Goal: Find specific page/section: Find specific page/section

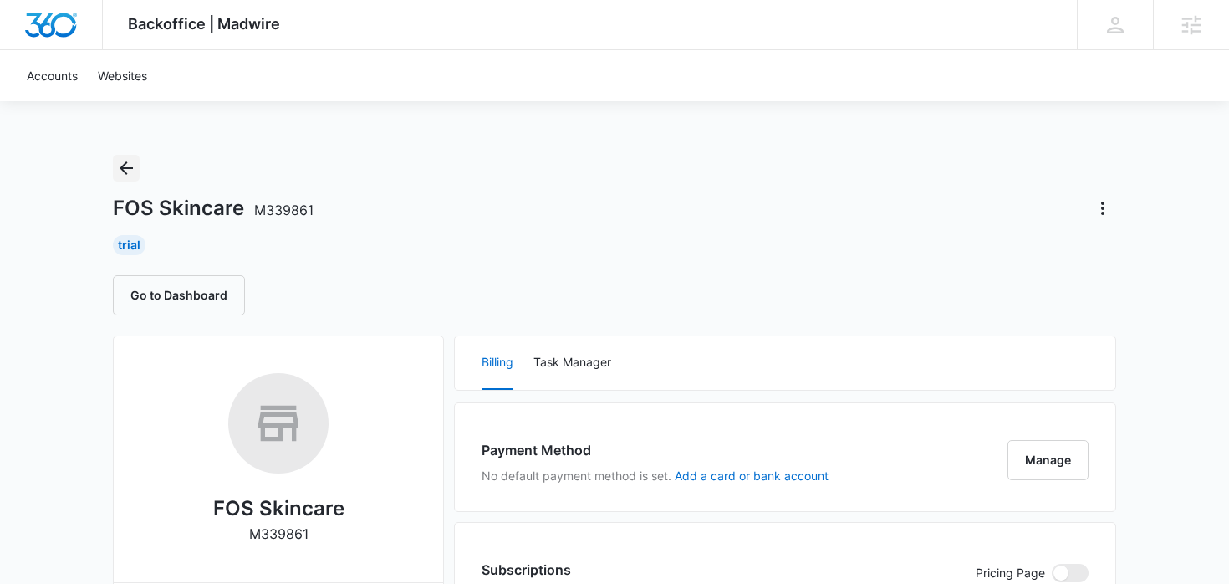
click at [116, 166] on icon "Back" at bounding box center [126, 168] width 20 height 20
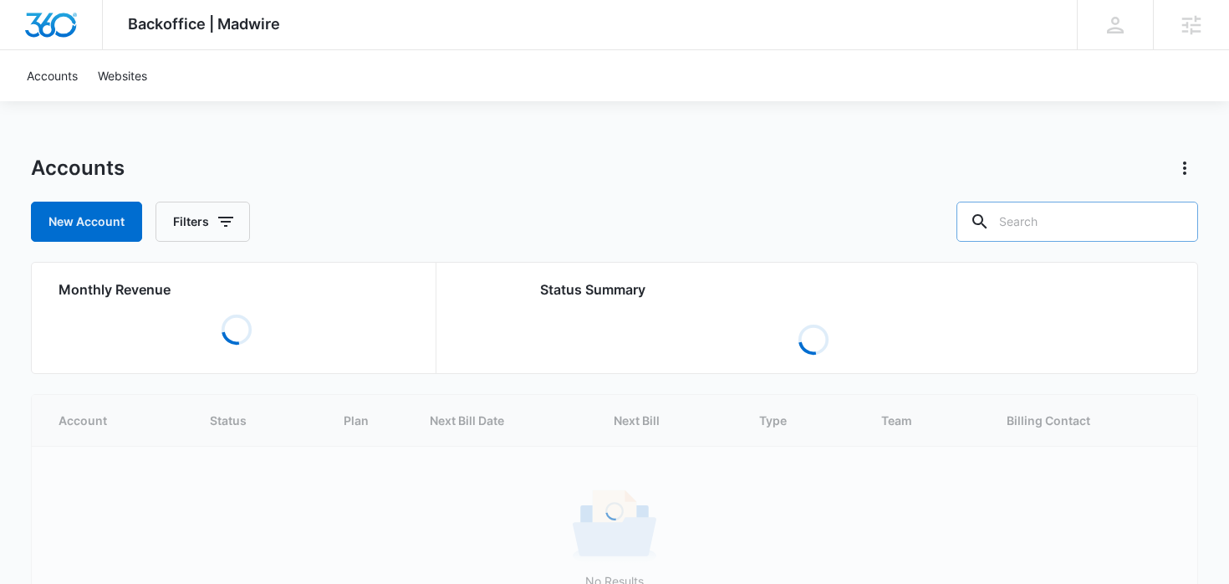
click at [1068, 211] on input "text" at bounding box center [1078, 222] width 242 height 40
type input "skin"
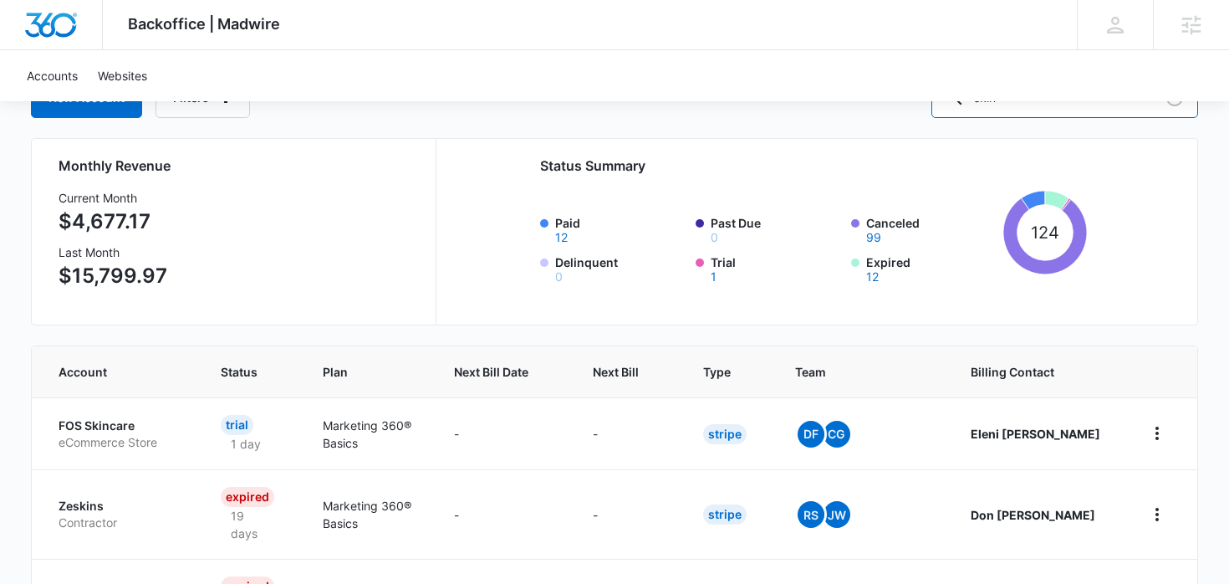
scroll to position [163, 0]
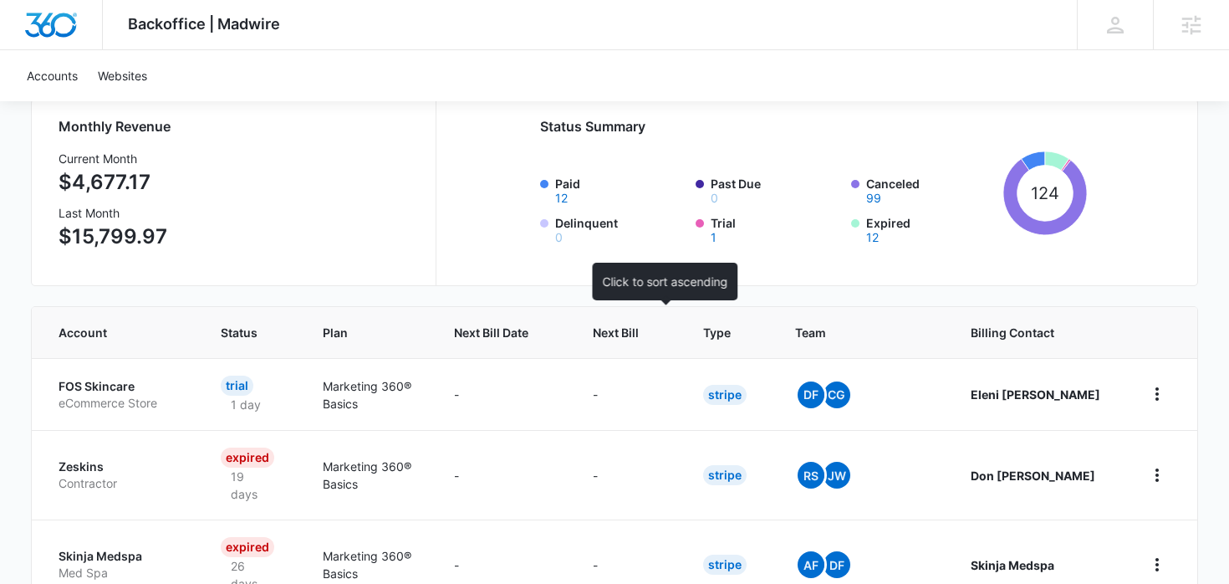
click at [639, 331] on span "Next Bill" at bounding box center [616, 333] width 46 height 18
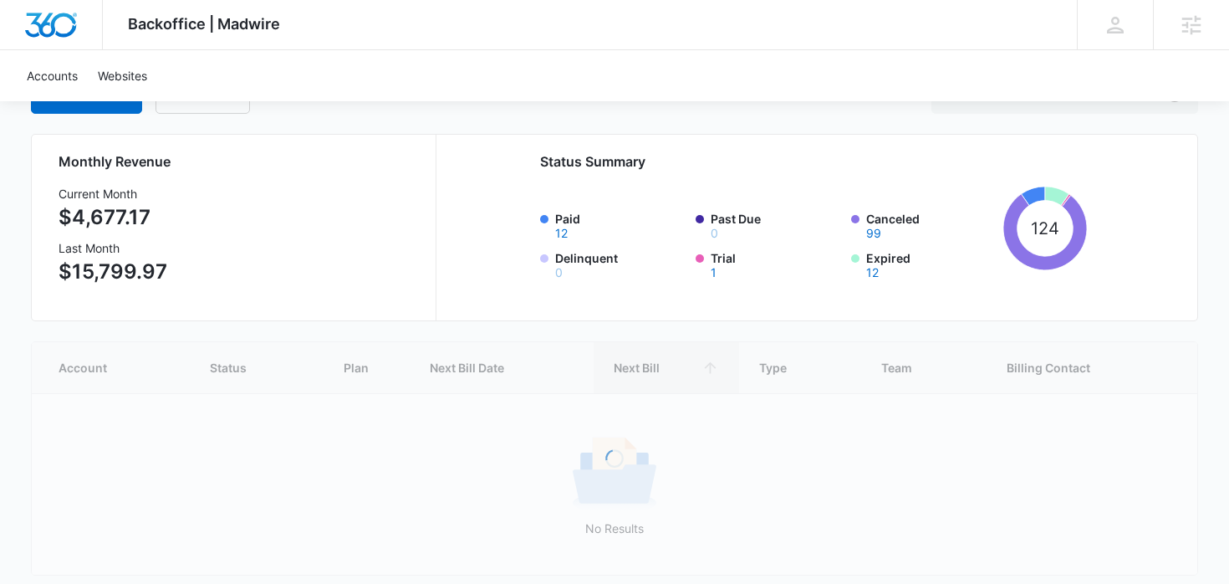
scroll to position [181, 0]
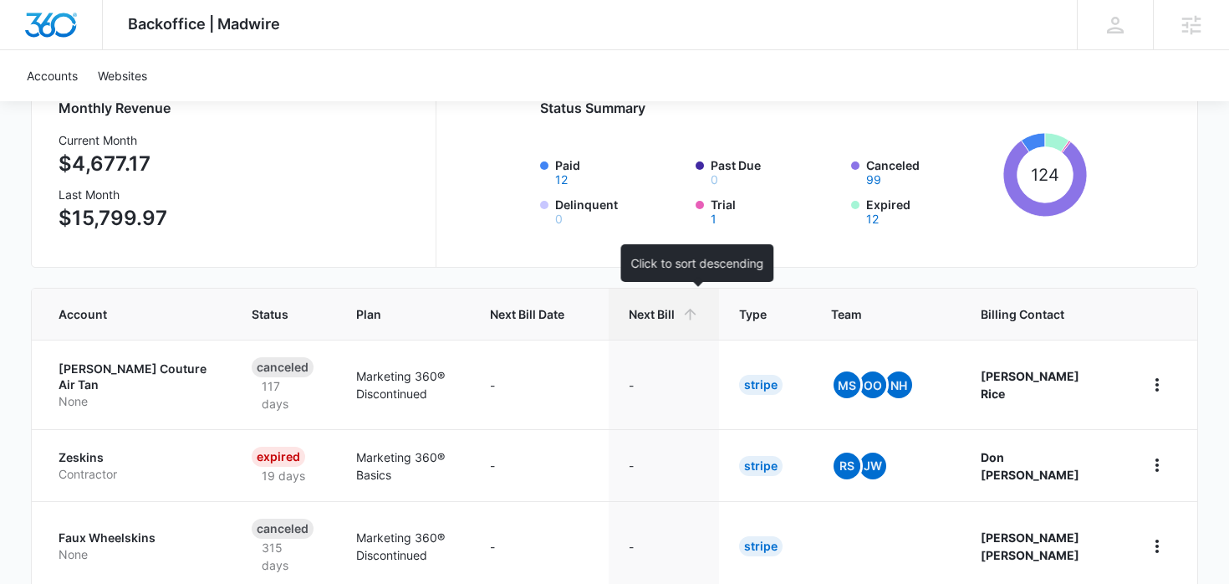
click at [675, 310] on span "Next Bill" at bounding box center [652, 314] width 46 height 18
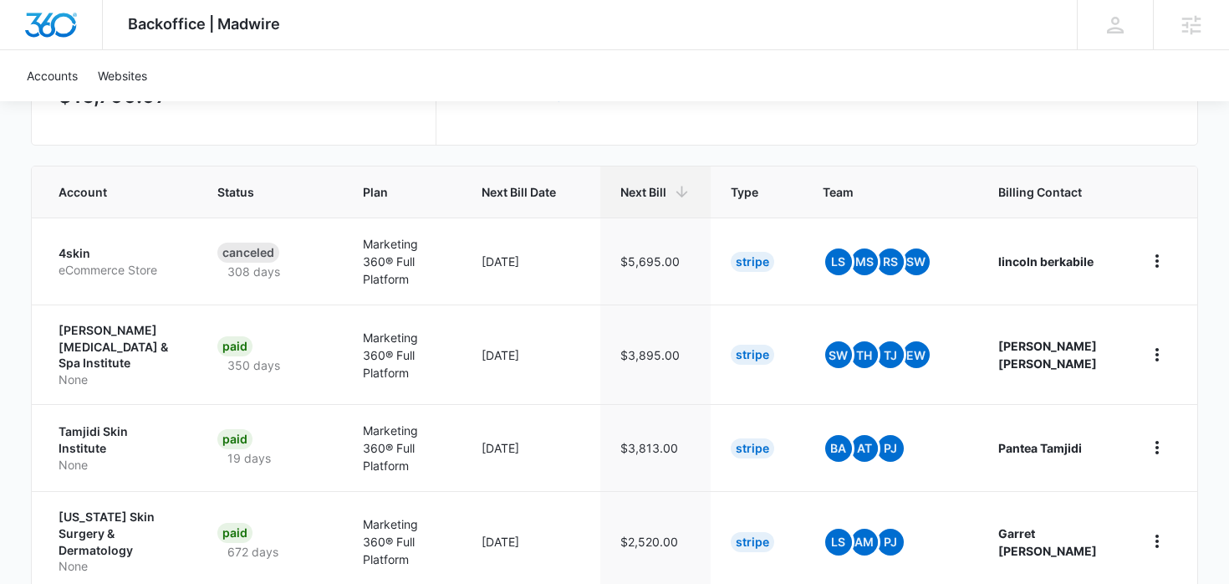
scroll to position [378, 0]
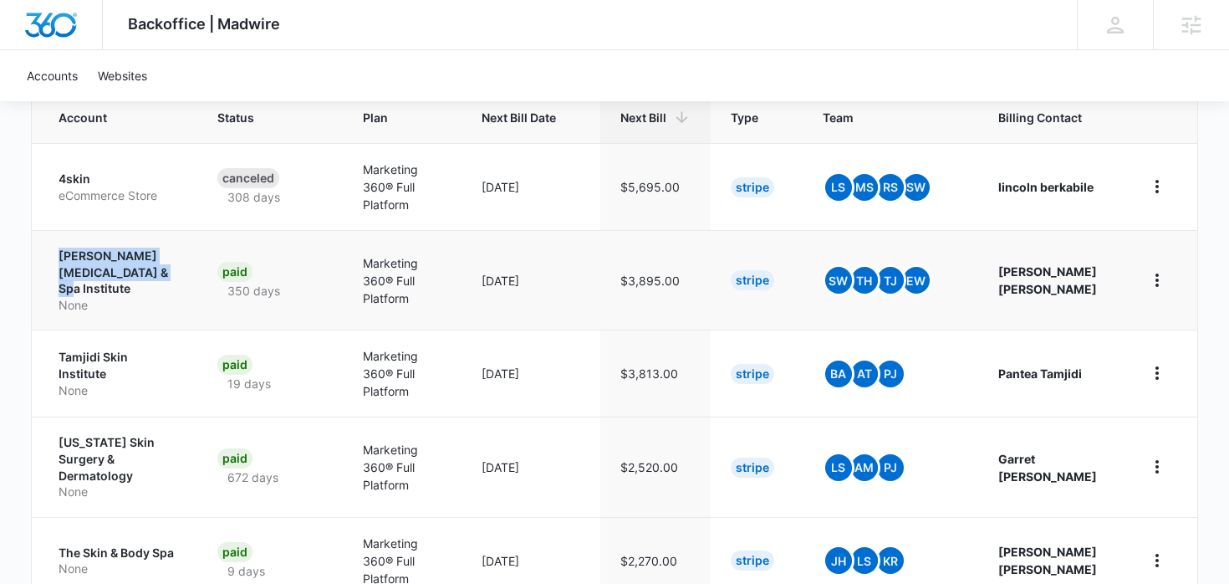
drag, startPoint x: 56, startPoint y: 240, endPoint x: 139, endPoint y: 257, distance: 84.5
click at [140, 257] on td "[PERSON_NAME] [MEDICAL_DATA] & Spa Institute None" at bounding box center [115, 280] width 166 height 100
copy p "[PERSON_NAME] [MEDICAL_DATA] & Spa Institute"
drag, startPoint x: 57, startPoint y: 324, endPoint x: 176, endPoint y: 323, distance: 119.6
click at [176, 330] on td "Tamjidi Skin Institute None" at bounding box center [115, 373] width 166 height 87
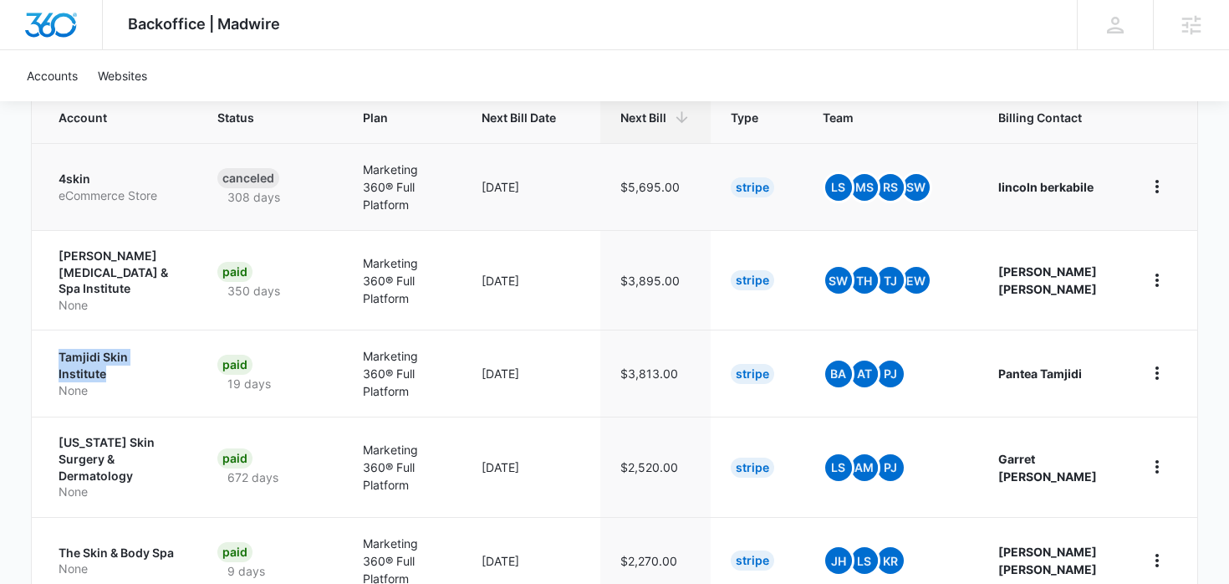
copy p "Tamjidi Skin Institute"
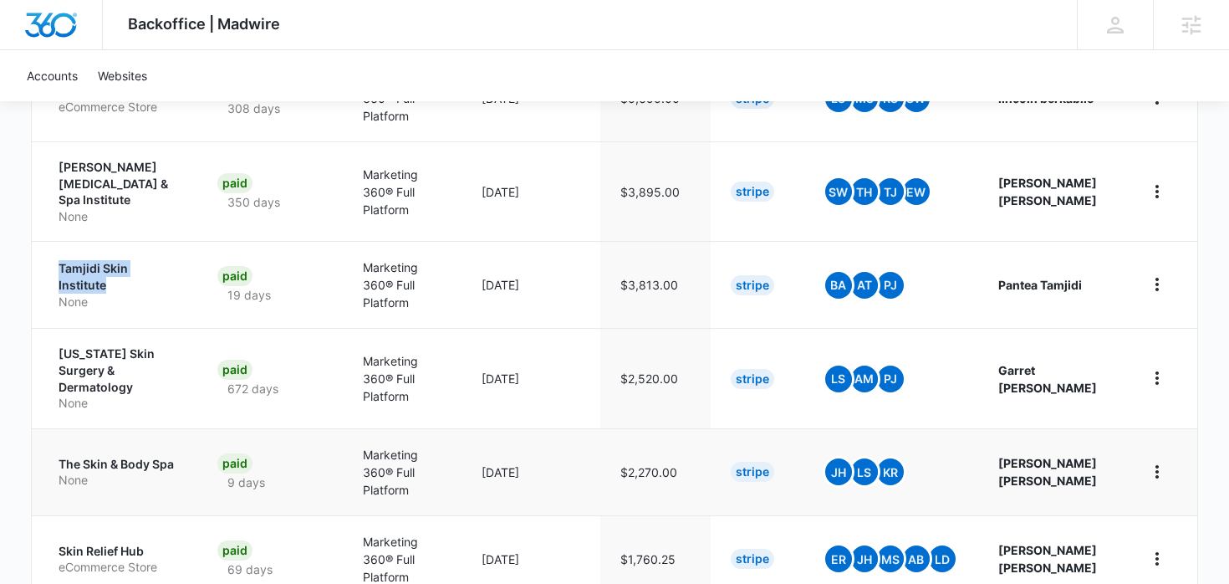
scroll to position [521, 0]
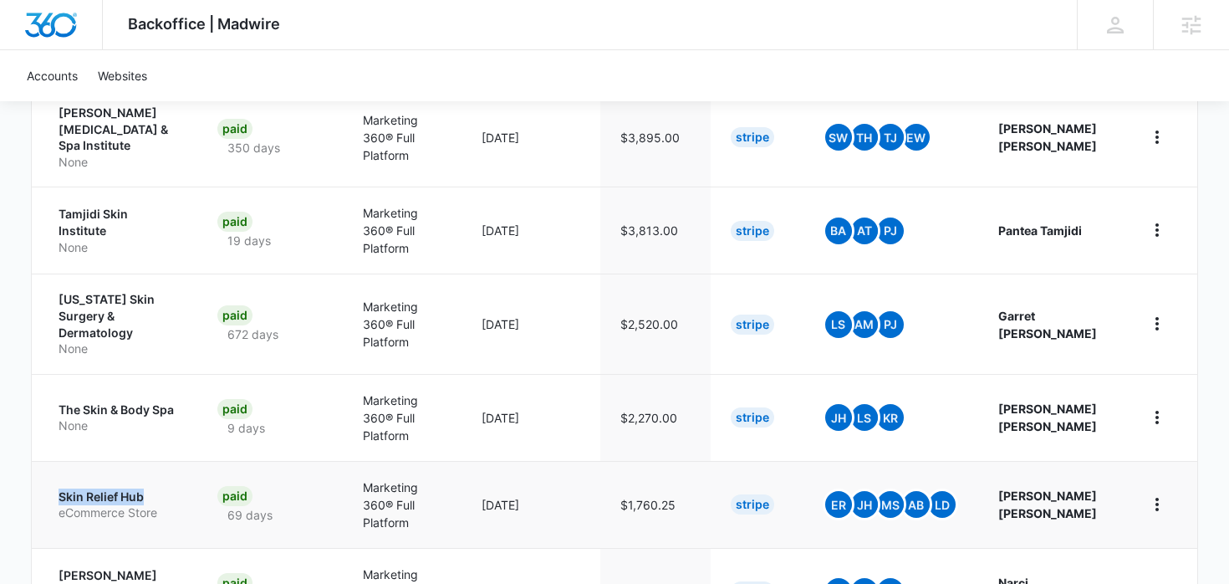
drag, startPoint x: 55, startPoint y: 427, endPoint x: 154, endPoint y: 428, distance: 98.7
click at [154, 461] on td "Skin Relief Hub eCommerce Store" at bounding box center [115, 504] width 166 height 87
copy p "Skin Relief Hub"
